Goal: Information Seeking & Learning: Check status

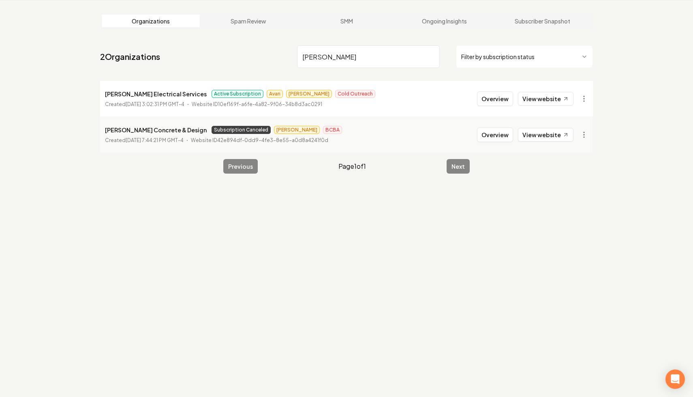
click at [429, 54] on input "ruiz" at bounding box center [368, 56] width 143 height 23
click at [430, 55] on input "ruiz" at bounding box center [368, 56] width 143 height 23
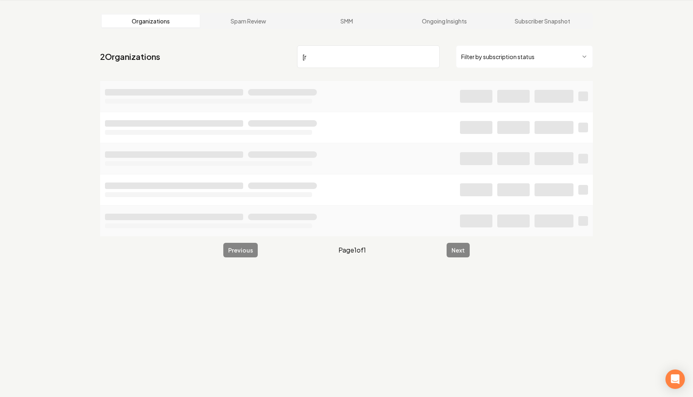
type input "["
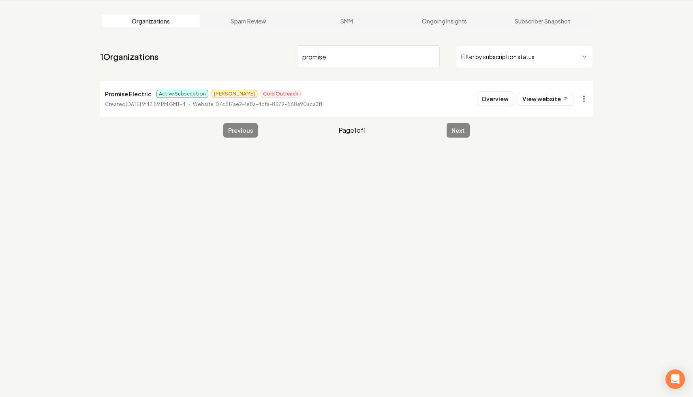
type input "promise"
click at [587, 102] on html "Dashboard Organization Rebolt Site Builder Organizations Spam Review SMM Ongoin…" at bounding box center [346, 167] width 693 height 397
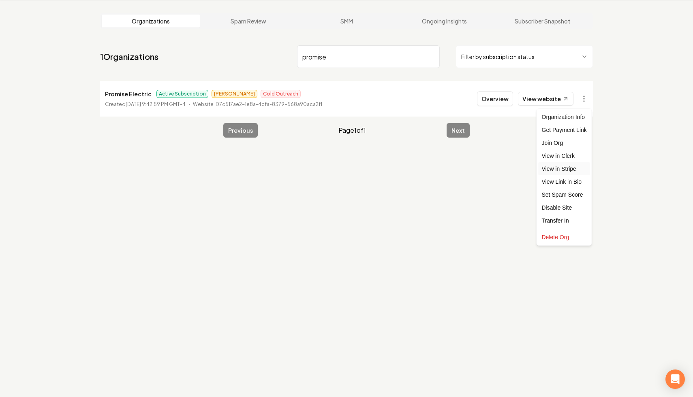
click at [573, 168] on link "View in Stripe" at bounding box center [563, 168] width 51 height 13
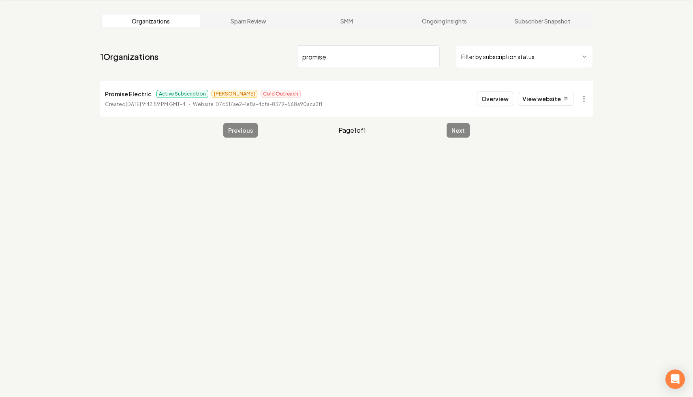
click at [432, 57] on input "promise" at bounding box center [368, 56] width 143 height 23
type input "all ci"
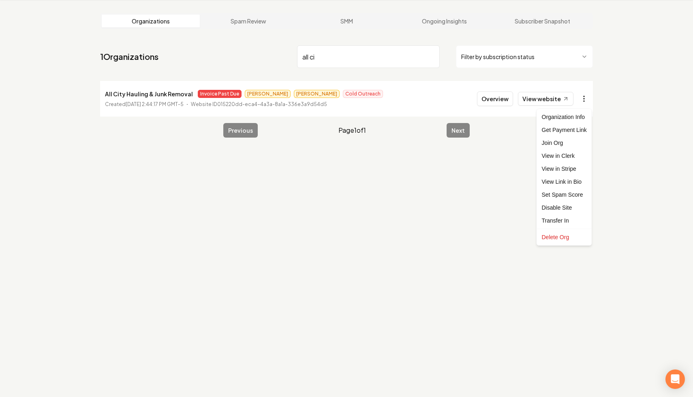
click at [584, 99] on html "Dashboard Organization Rebolt Site Builder Organizations Spam Review SMM Ongoin…" at bounding box center [346, 167] width 693 height 397
click at [572, 167] on link "View in Stripe" at bounding box center [563, 168] width 51 height 13
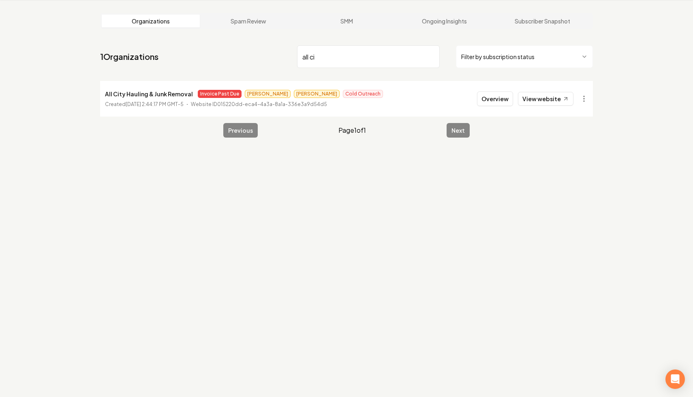
click at [431, 57] on input "all ci" at bounding box center [368, 56] width 143 height 23
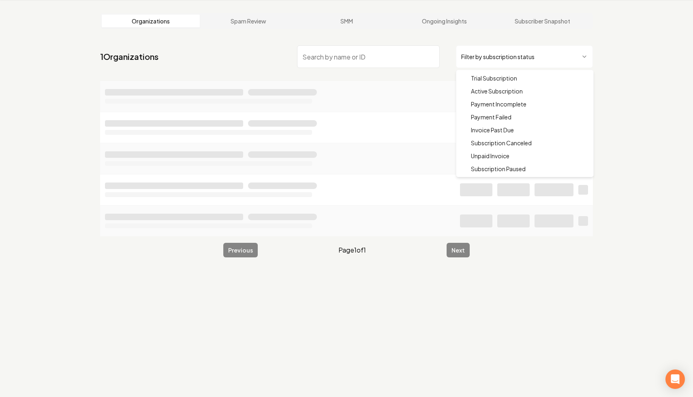
click at [511, 56] on html "Dashboard Organization Rebolt Site Builder Organizations Spam Review SMM Ongoin…" at bounding box center [346, 167] width 693 height 397
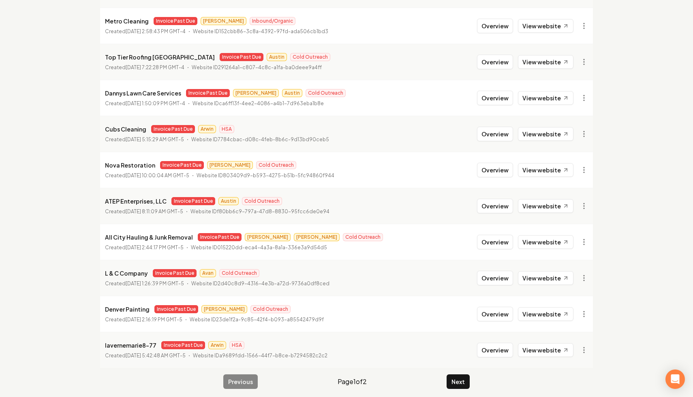
scroll to position [830, 0]
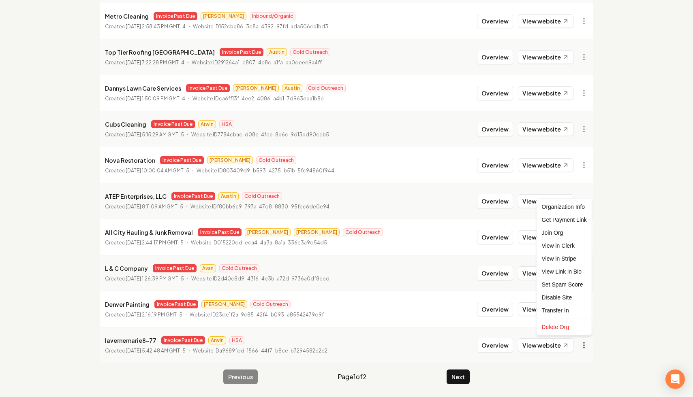
click at [576, 262] on link "View in Stripe" at bounding box center [563, 258] width 51 height 13
click at [551, 345] on link "View website" at bounding box center [545, 346] width 55 height 14
click at [574, 245] on link "View in Clerk" at bounding box center [563, 245] width 51 height 13
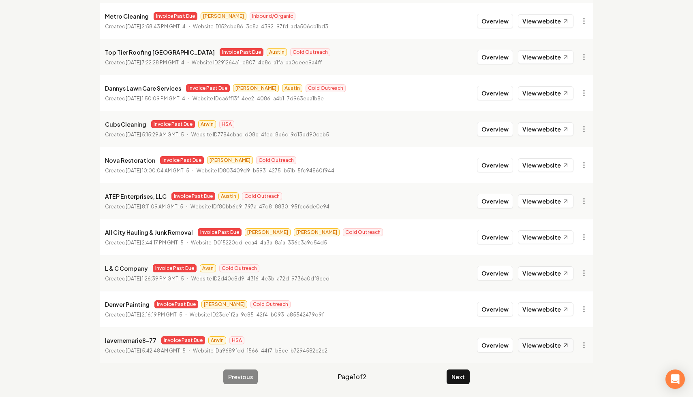
click at [548, 347] on link "View website" at bounding box center [545, 346] width 55 height 14
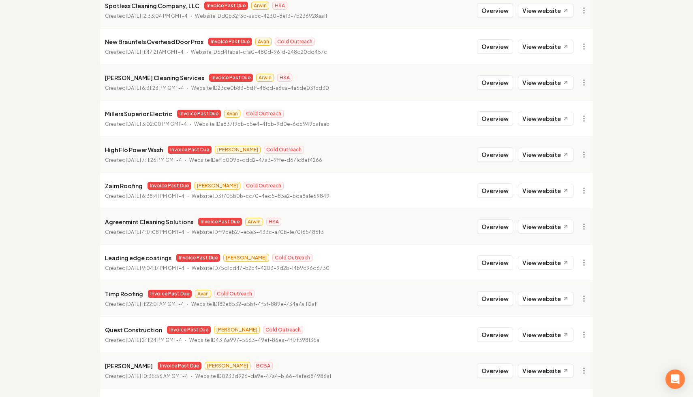
scroll to position [830, 0]
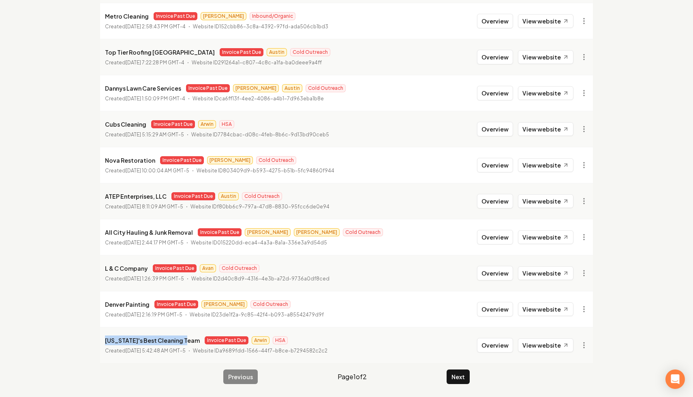
drag, startPoint x: 185, startPoint y: 340, endPoint x: 75, endPoint y: 337, distance: 109.8
copy p "Arizona's Best Cleaning Team"
click at [460, 373] on button "Next" at bounding box center [457, 377] width 23 height 15
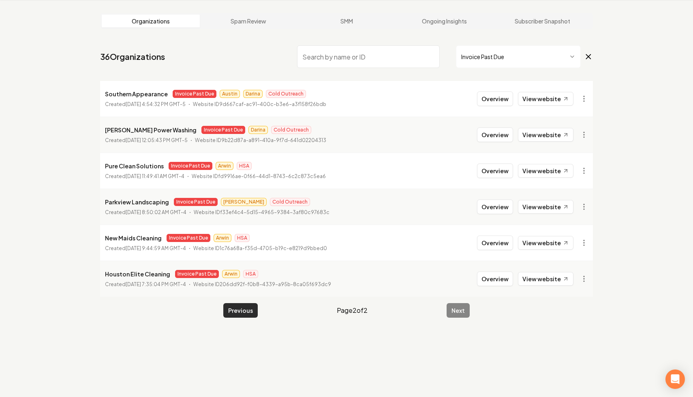
click at [234, 311] on button "Previous" at bounding box center [240, 310] width 34 height 15
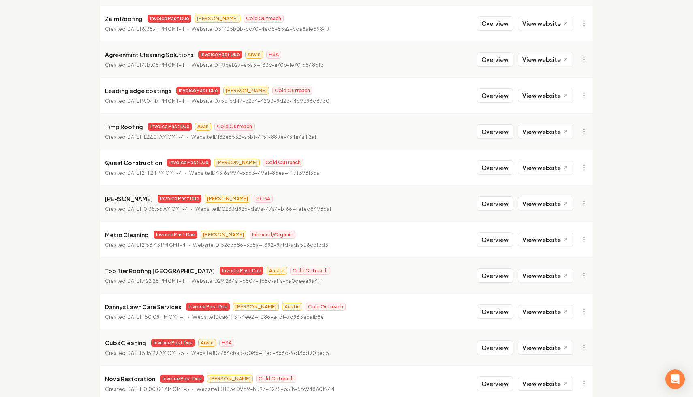
scroll to position [830, 0]
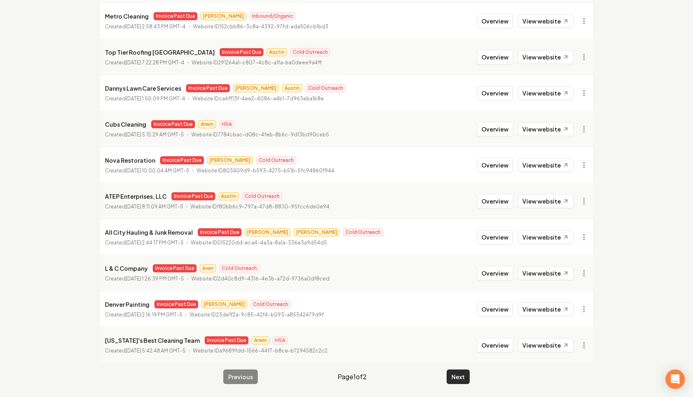
click at [457, 377] on button "Next" at bounding box center [457, 377] width 23 height 15
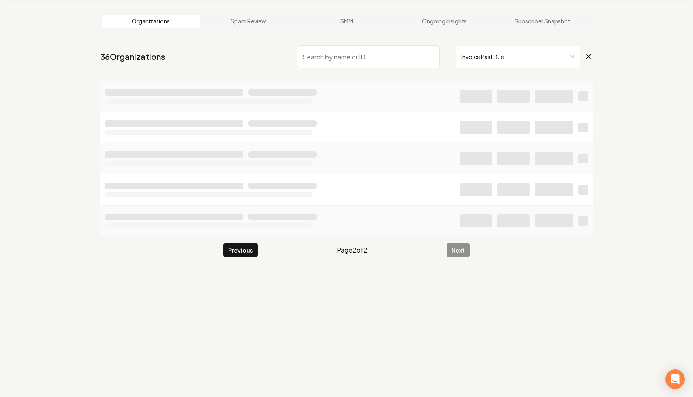
scroll to position [31, 0]
